Goal: Task Accomplishment & Management: Complete application form

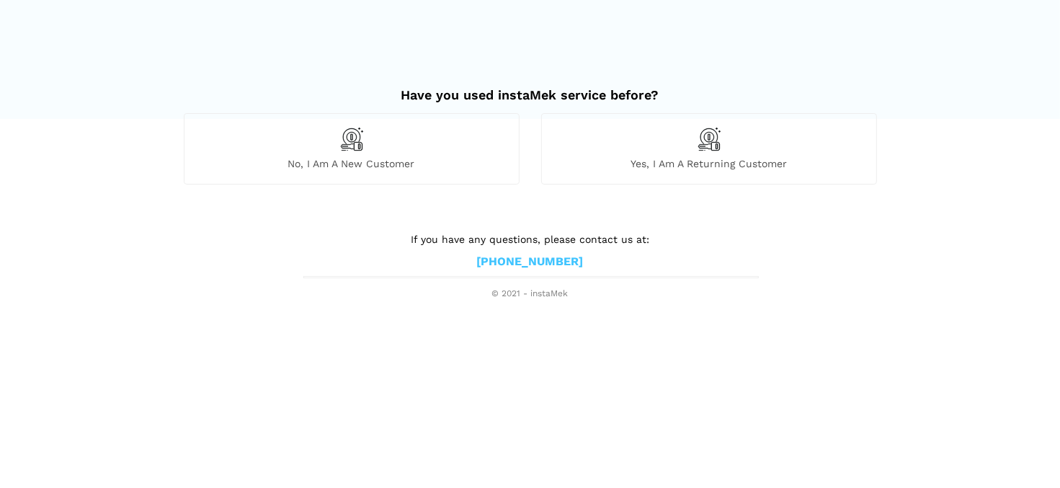
click at [342, 142] on img at bounding box center [351, 139] width 24 height 24
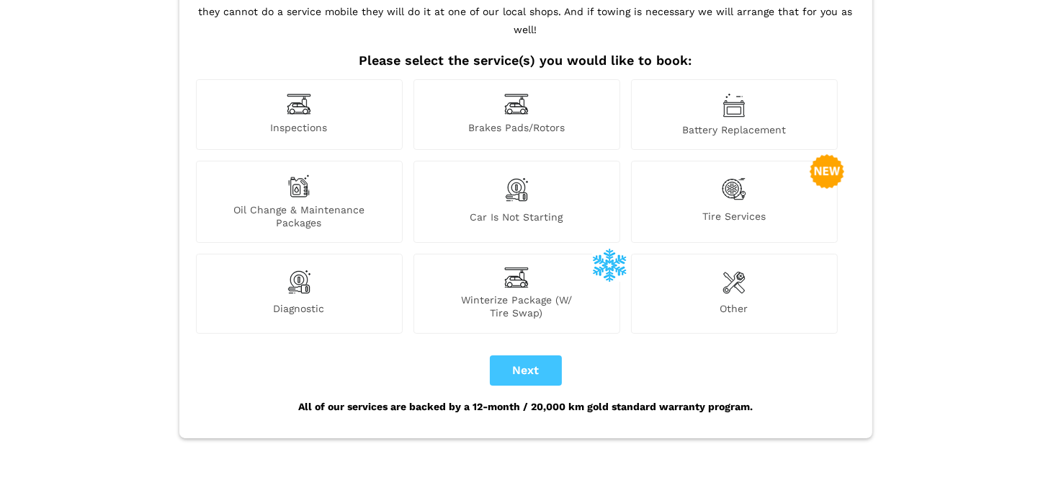
scroll to position [196, 0]
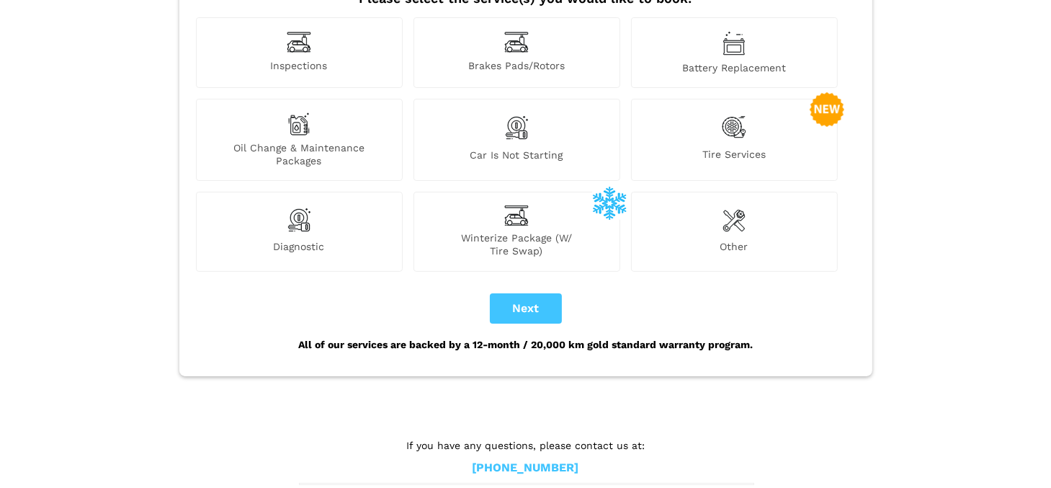
click at [514, 125] on div "Car is not starting" at bounding box center [516, 140] width 207 height 82
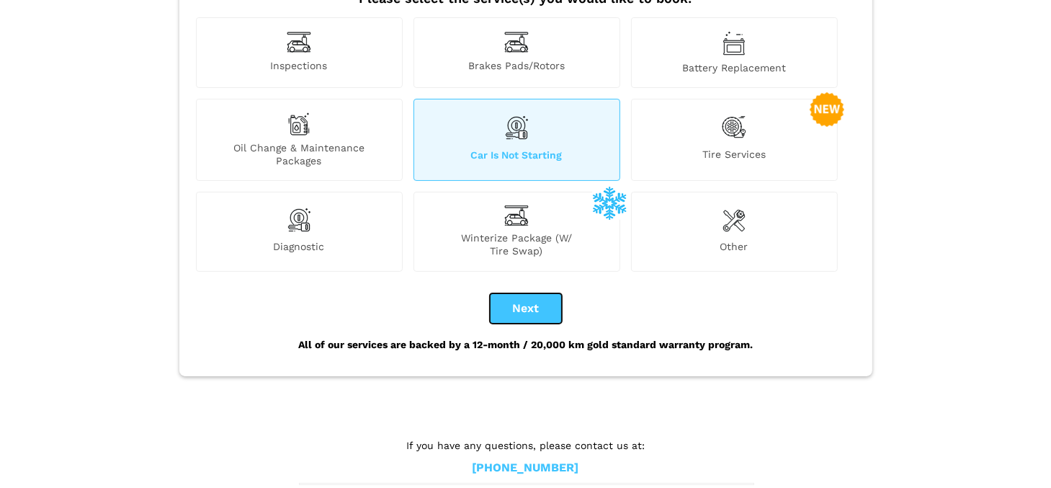
click at [532, 293] on button "Next" at bounding box center [526, 308] width 72 height 30
checkbox input "true"
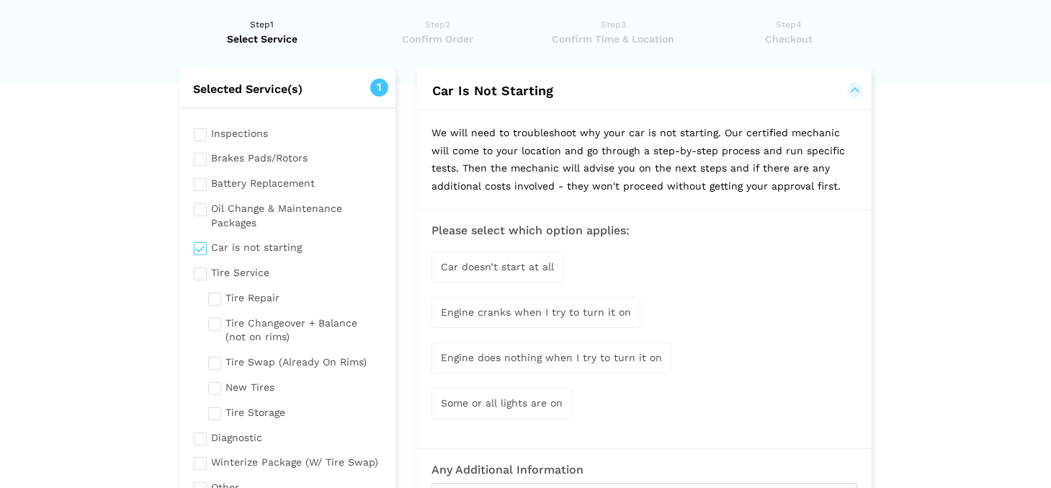
scroll to position [68, 0]
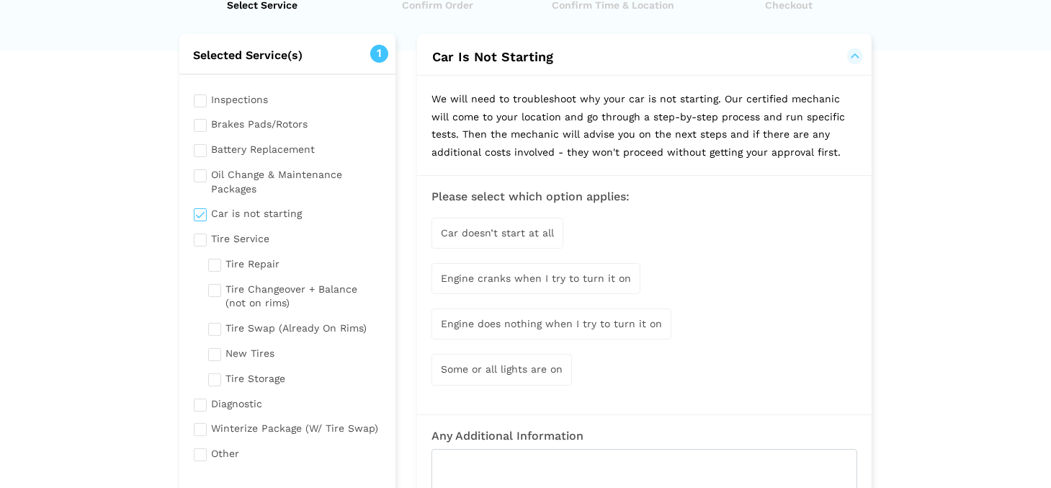
click at [501, 365] on span "Some or all lights are on" at bounding box center [502, 369] width 122 height 12
click at [511, 326] on span "Engine does nothing when I try to turn it on" at bounding box center [551, 324] width 221 height 12
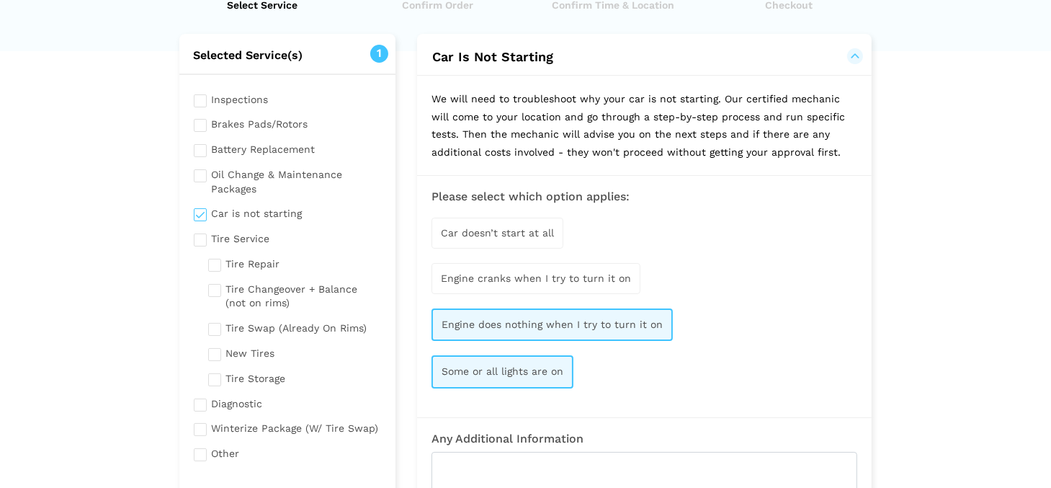
click at [522, 328] on div "Engine does nothing when I try to turn it on" at bounding box center [551, 324] width 241 height 32
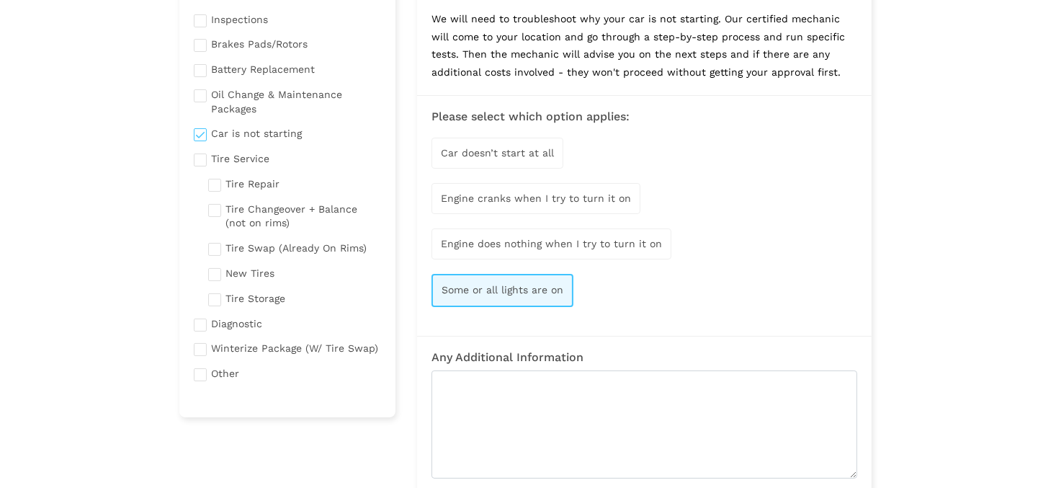
scroll to position [163, 0]
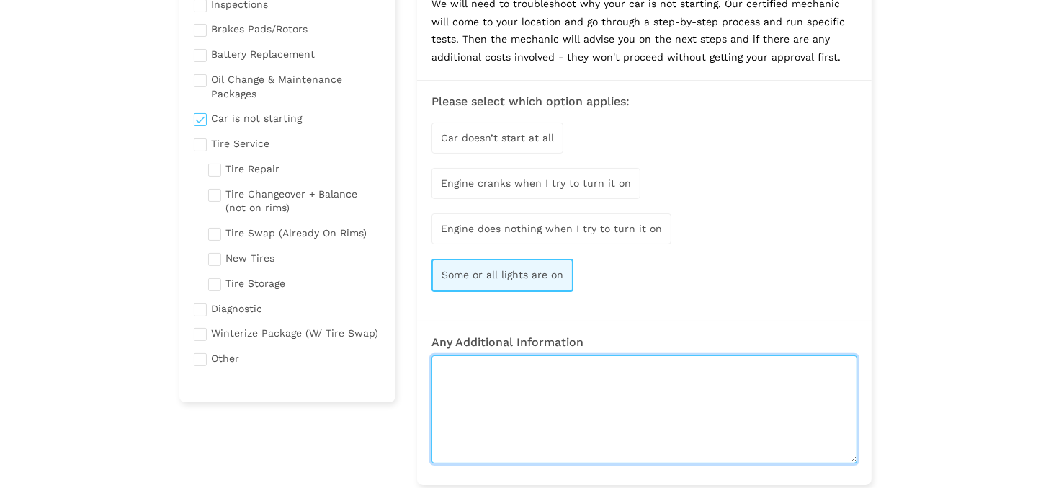
click at [534, 388] on textarea at bounding box center [644, 409] width 426 height 108
type textarea "V"
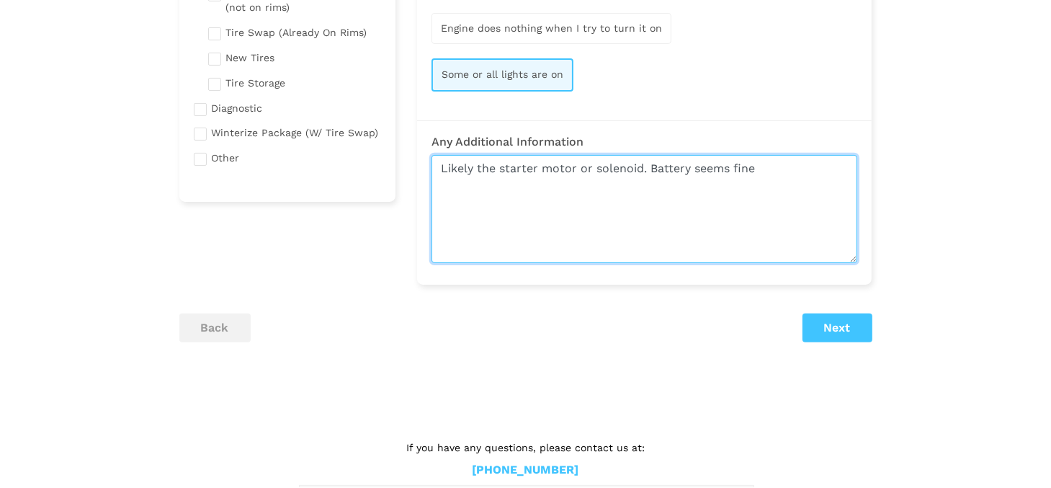
scroll to position [365, 0]
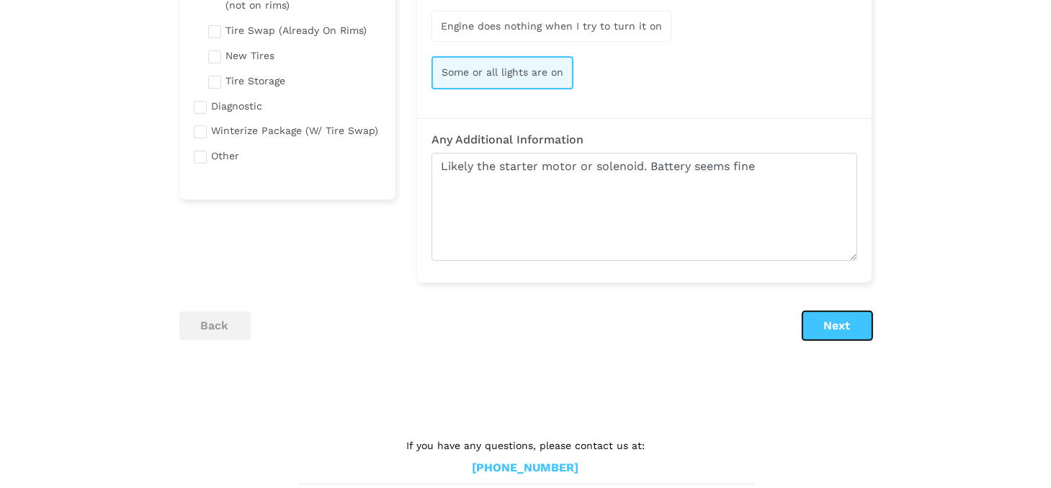
click at [836, 319] on button "Next" at bounding box center [837, 325] width 70 height 29
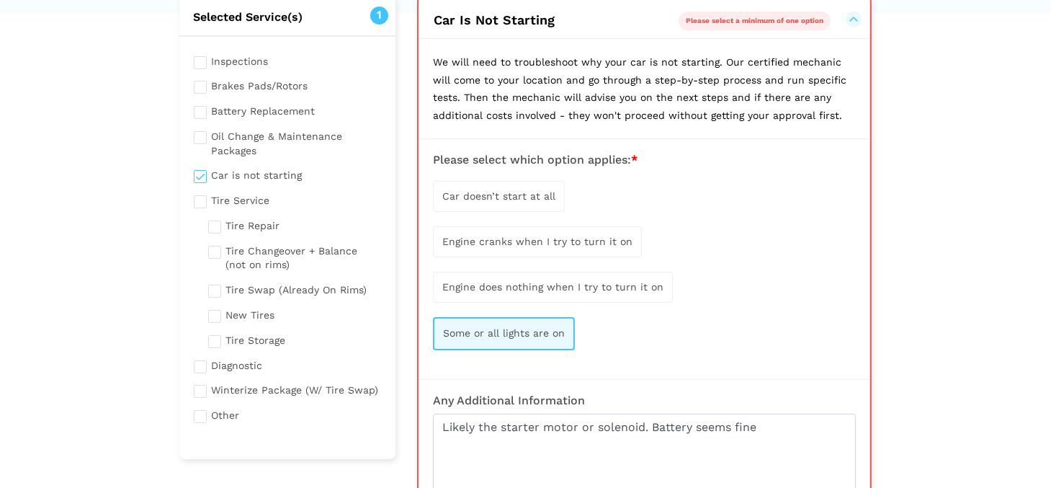
scroll to position [102, 0]
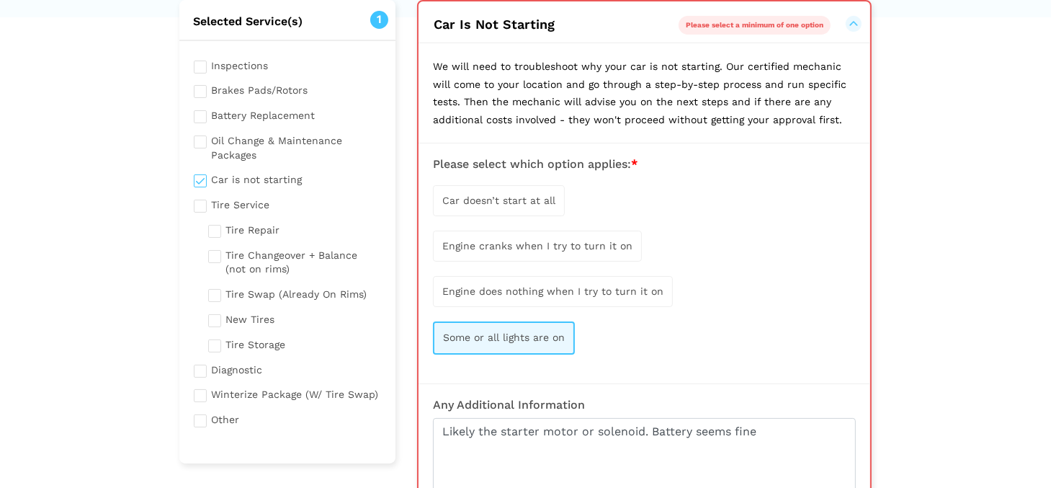
click at [506, 290] on span "Engine does nothing when I try to turn it on" at bounding box center [552, 291] width 221 height 12
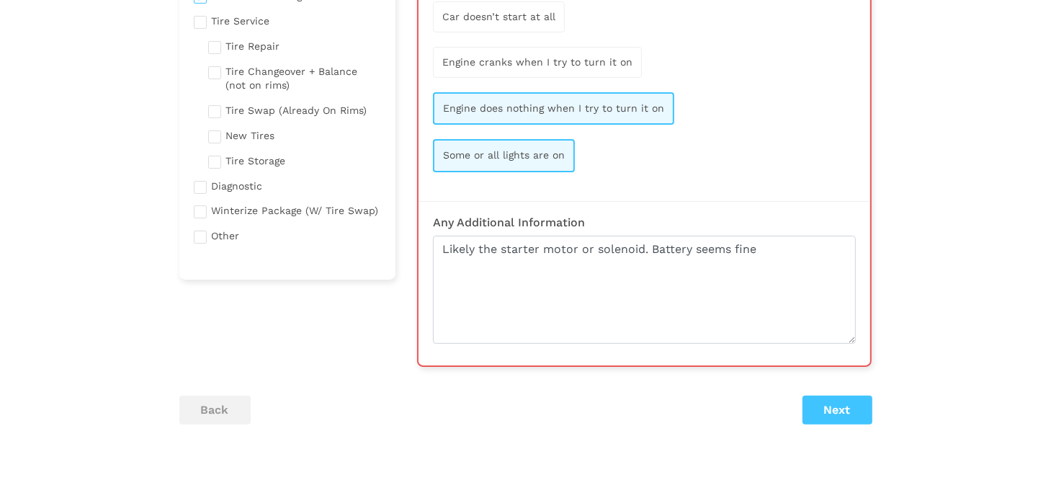
scroll to position [288, 0]
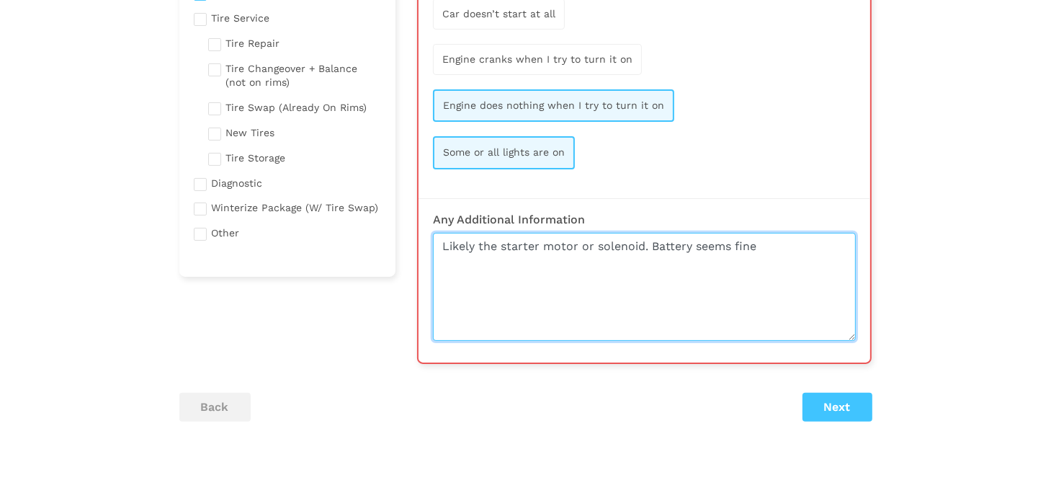
click at [782, 247] on textarea "Likely the starter motor or solenoid. Battery seems fine" at bounding box center [644, 287] width 423 height 108
type textarea "Likely the starter motor or solenoid. Battery seems fine. Rapid clicking when t…"
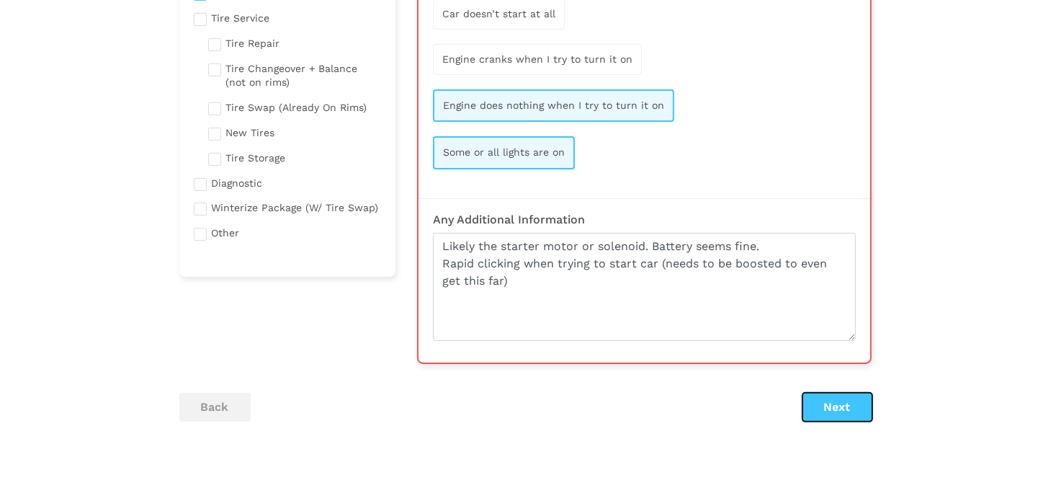
click at [838, 400] on button "Next" at bounding box center [837, 407] width 70 height 29
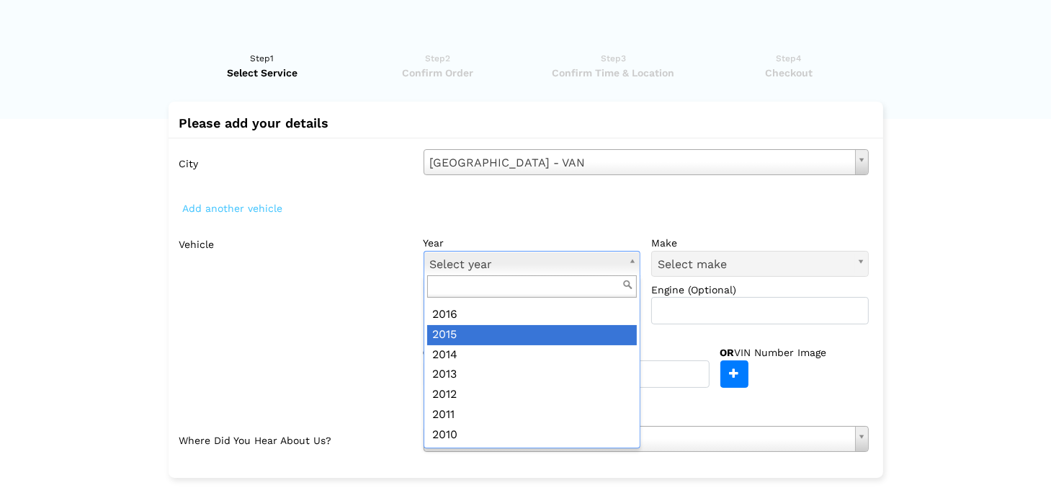
scroll to position [215, 0]
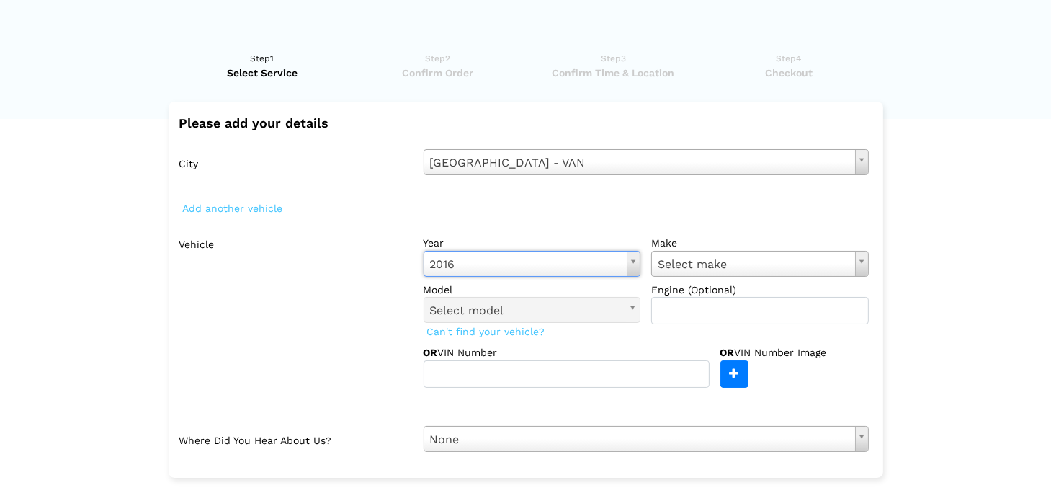
type input "h"
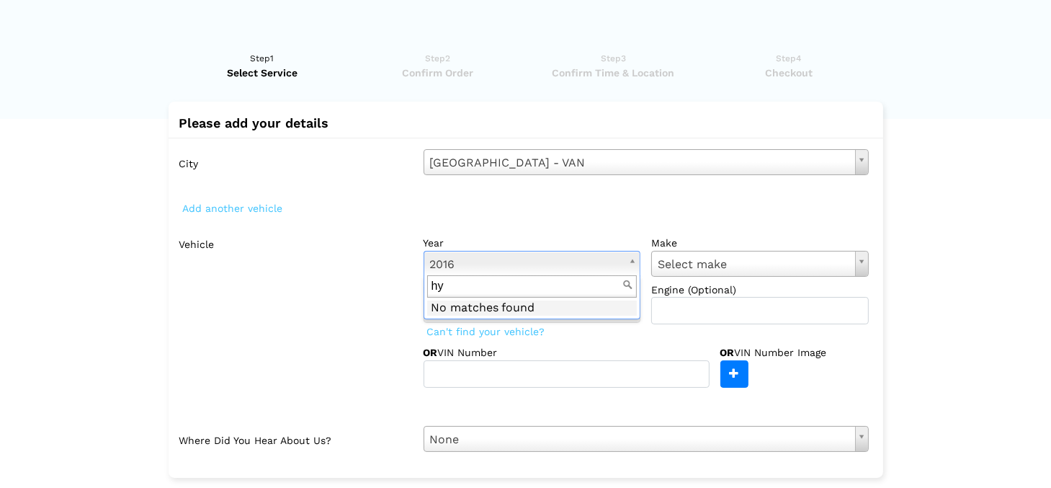
type input "h"
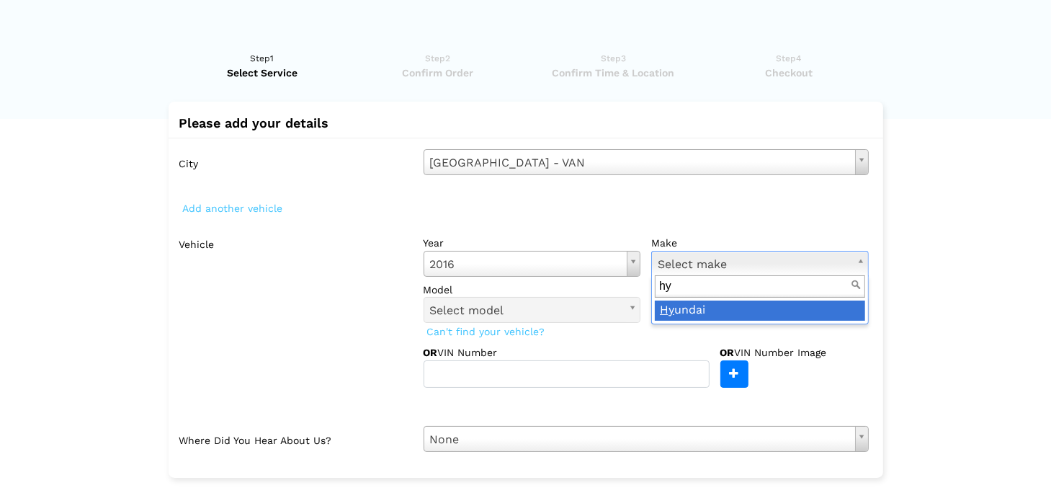
type input "hy"
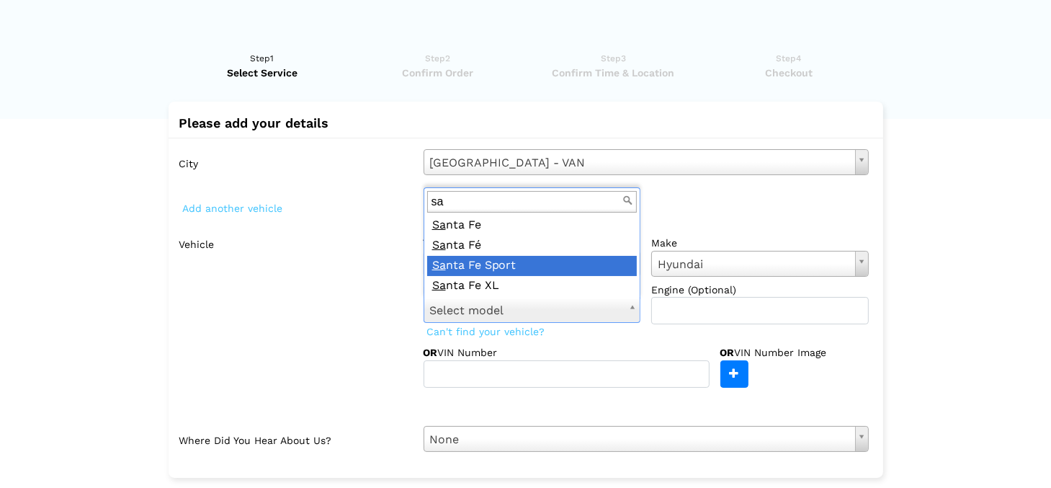
type input "sa"
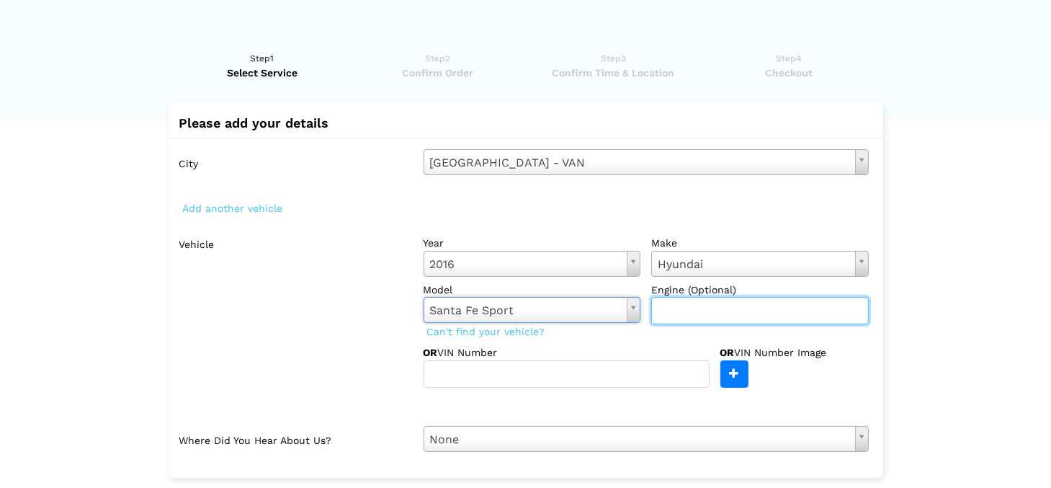
click at [718, 312] on input "text" at bounding box center [760, 310] width 218 height 27
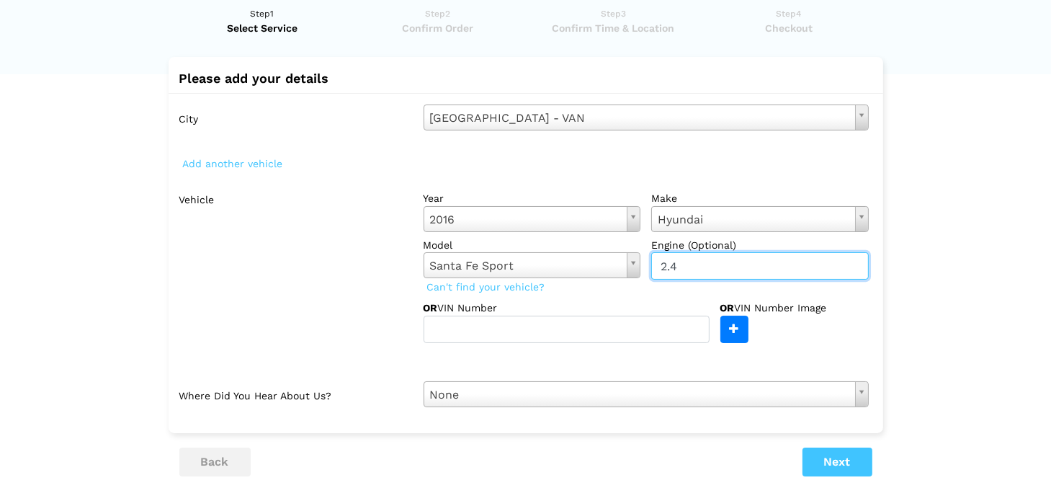
scroll to position [97, 0]
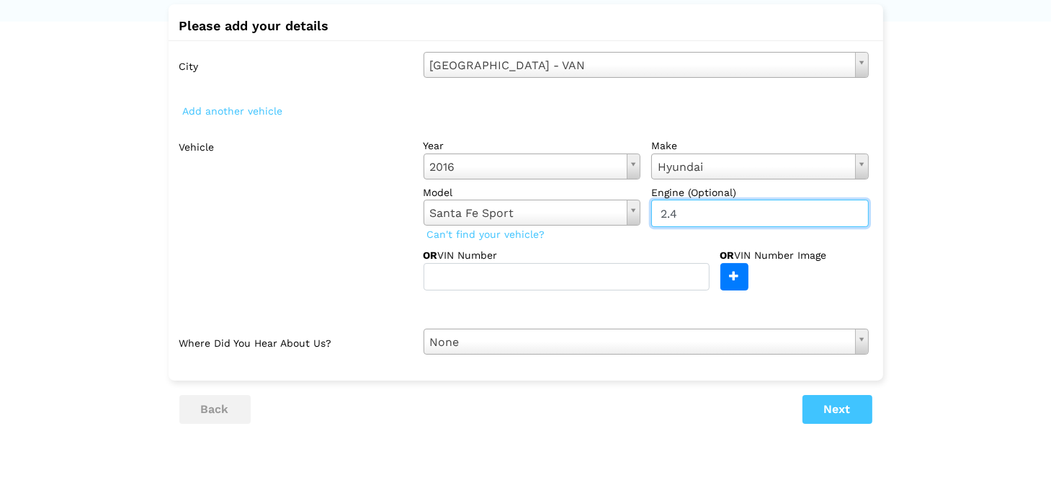
type input "2.4"
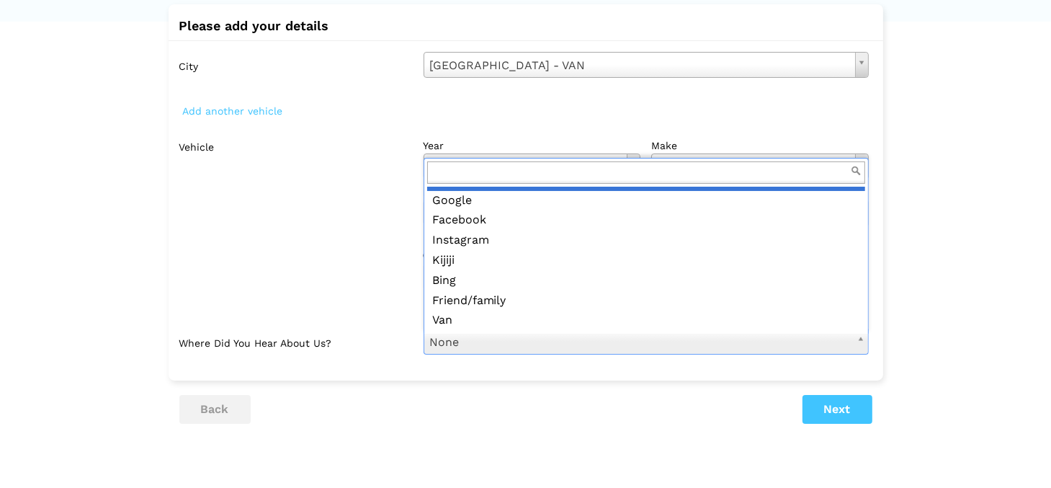
scroll to position [0, 0]
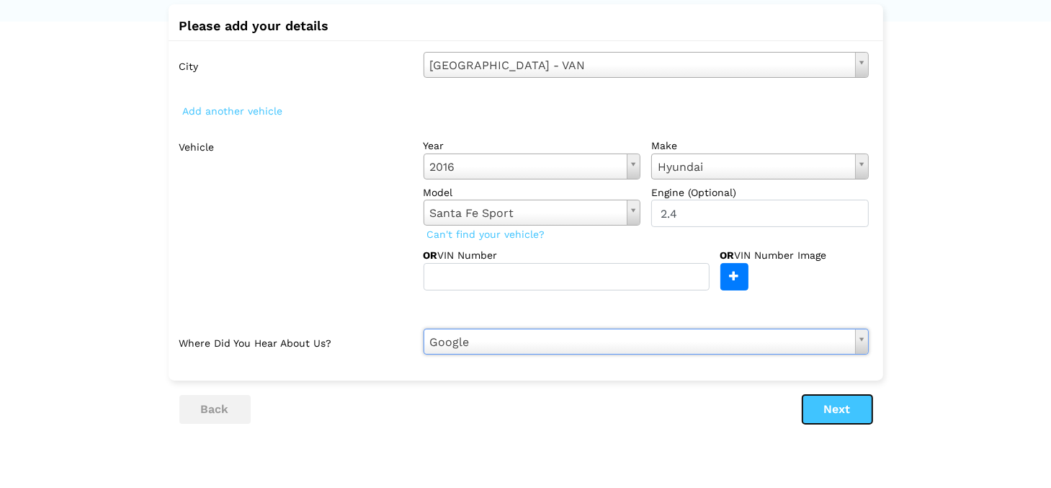
click at [841, 410] on button "Next" at bounding box center [837, 409] width 70 height 29
